Goal: Check status: Check status

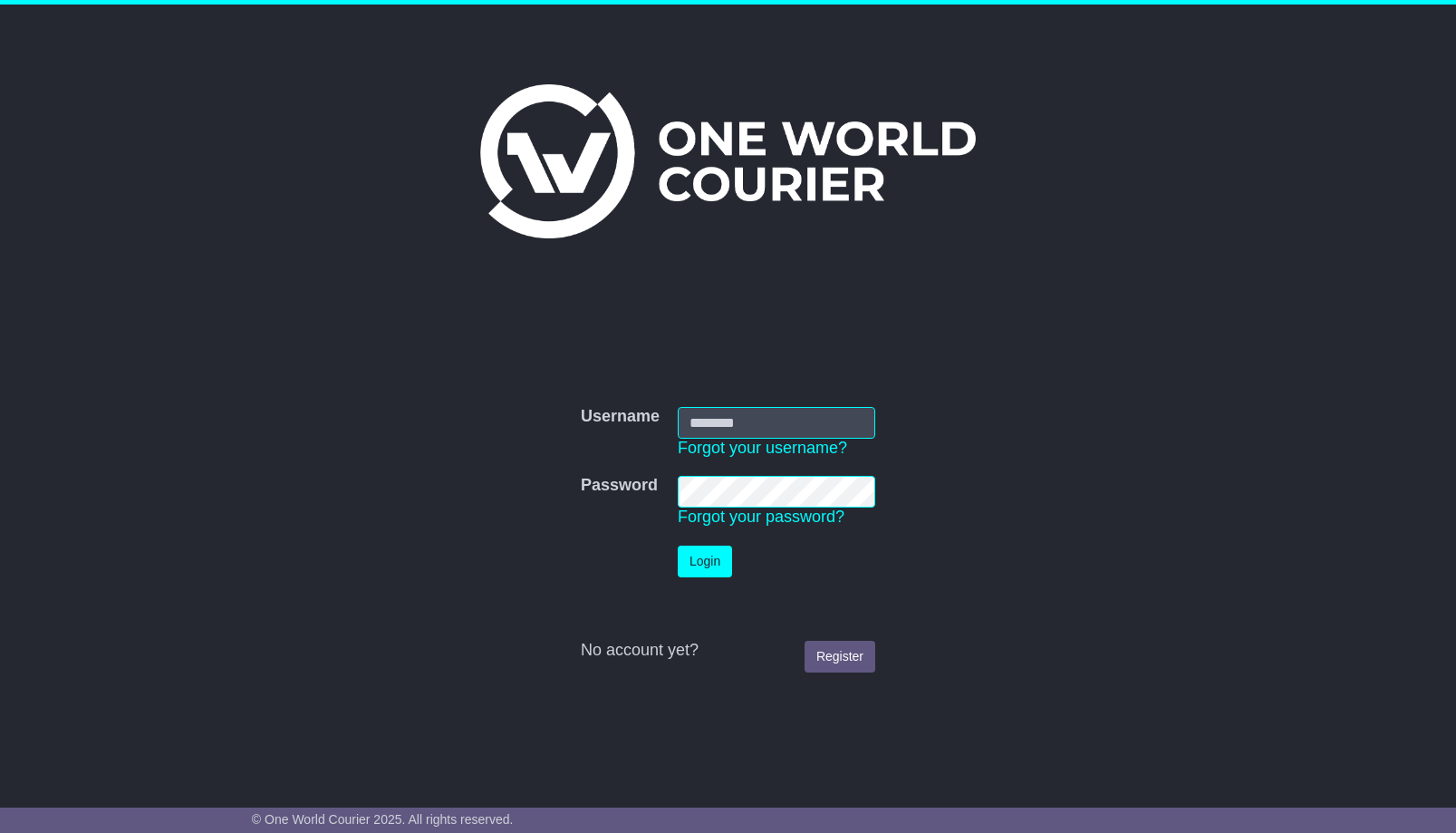
click at [703, 423] on input "Username" at bounding box center [776, 423] width 197 height 32
type input "**********"
click button "Login" at bounding box center [704, 561] width 54 height 32
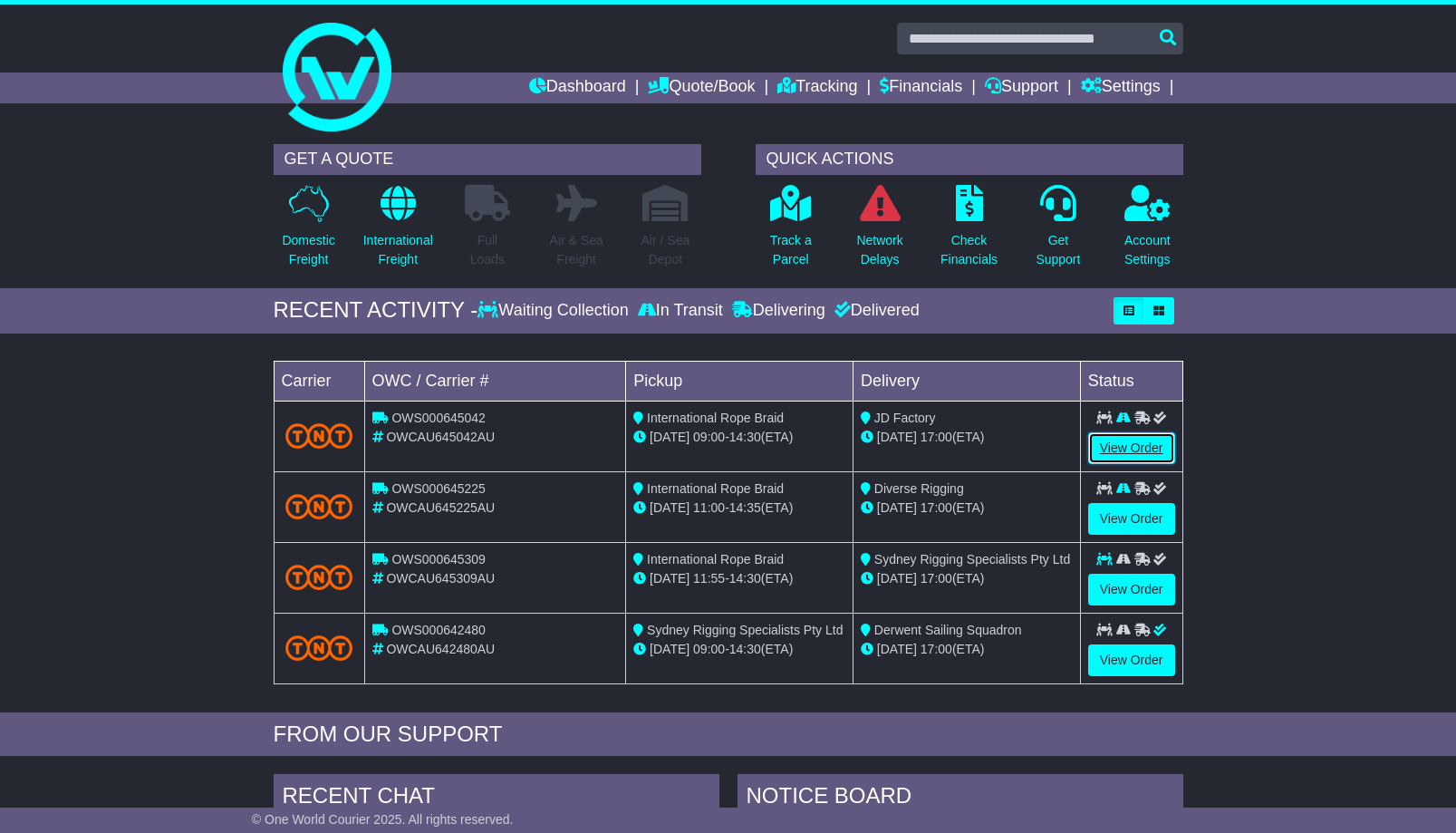
click at [1121, 450] on link "View Order" at bounding box center [1132, 448] width 87 height 32
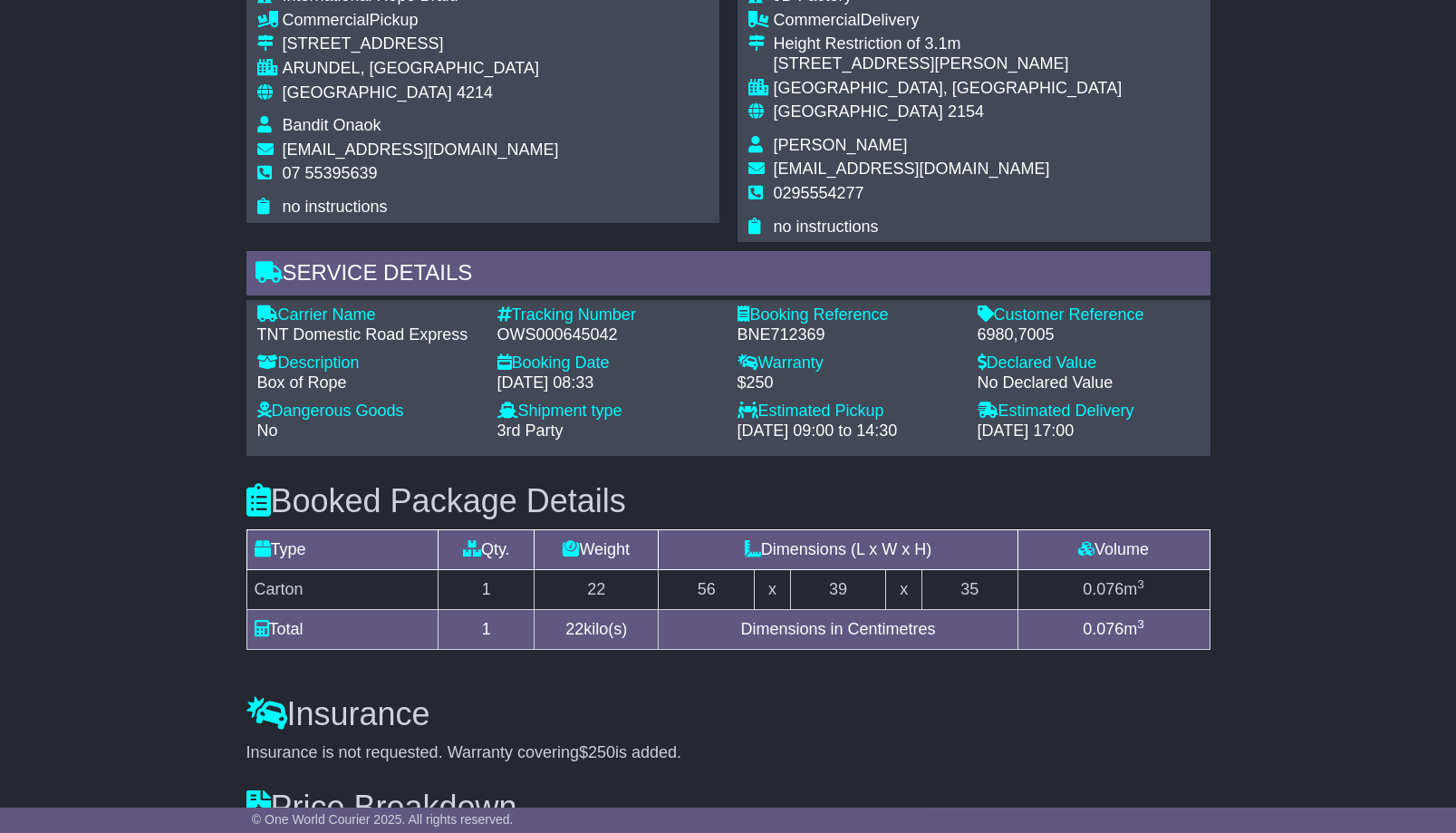
scroll to position [1038, 0]
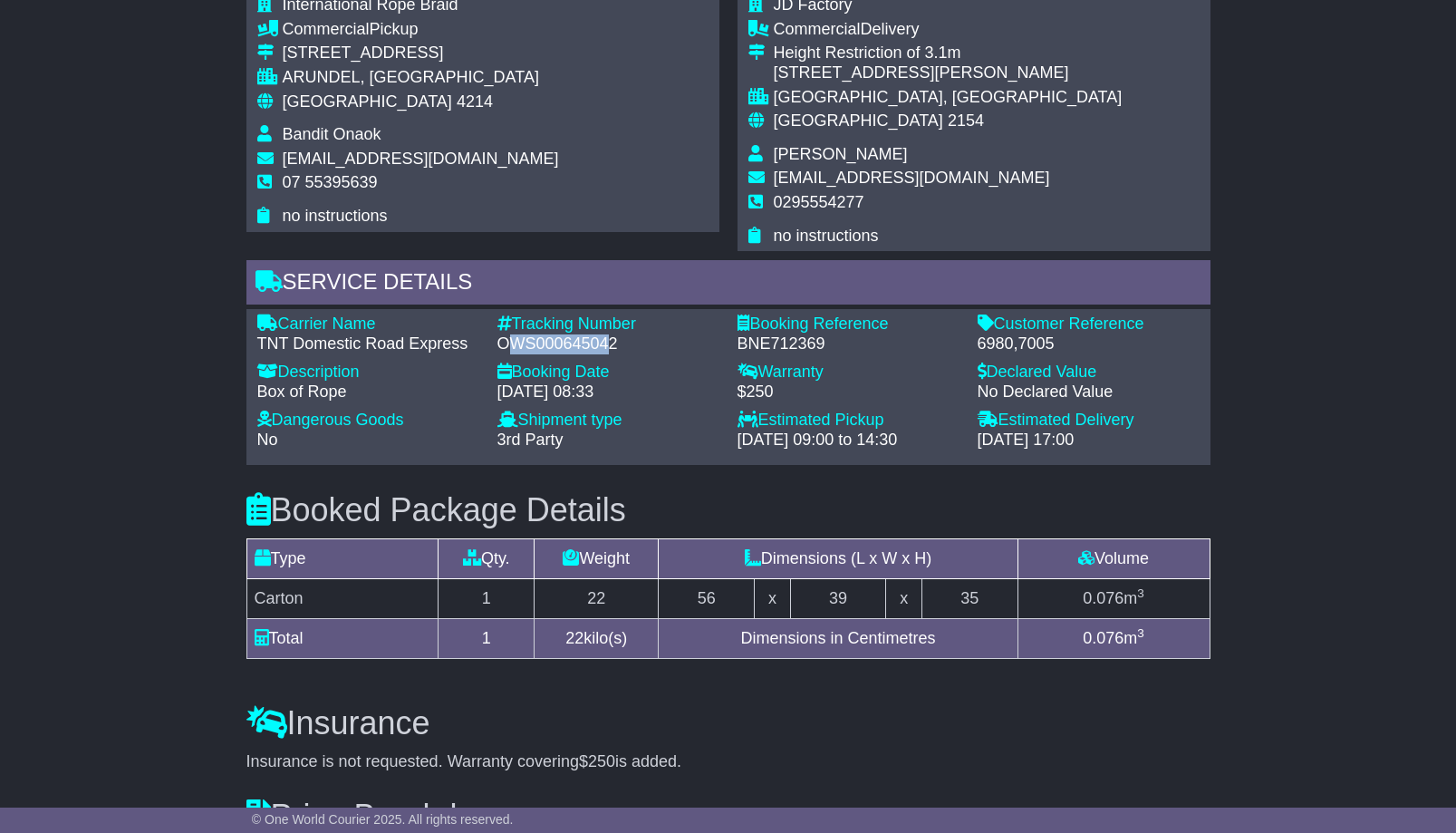
drag, startPoint x: 590, startPoint y: 342, endPoint x: 510, endPoint y: 344, distance: 80.0
click at [510, 344] on div "OWS000645042" at bounding box center [608, 344] width 222 height 20
drag, startPoint x: 617, startPoint y: 342, endPoint x: 499, endPoint y: 338, distance: 118.1
click at [499, 338] on div "OWS000645042" at bounding box center [608, 344] width 222 height 20
copy div "OWS000645042"
